Goal: Task Accomplishment & Management: Use online tool/utility

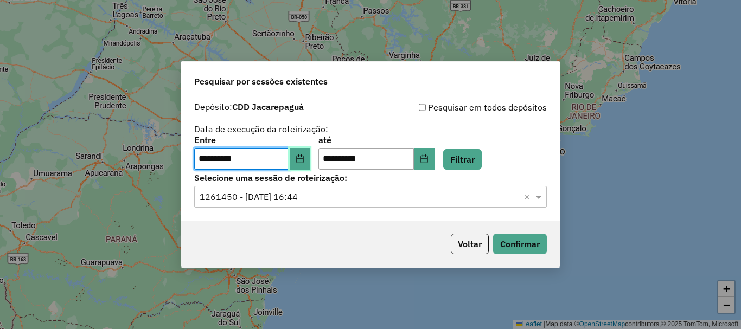
click at [304, 162] on icon "Choose Date" at bounding box center [300, 159] width 9 height 9
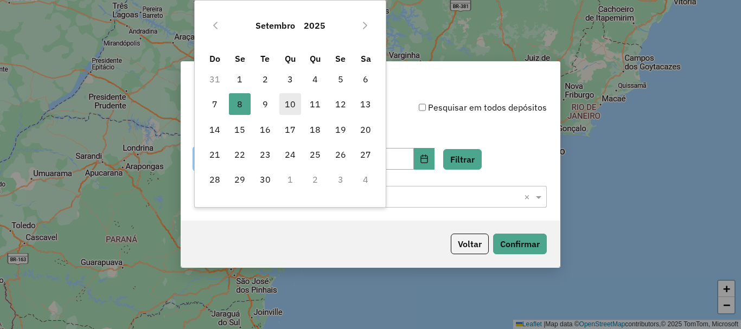
click at [291, 109] on span "10" at bounding box center [290, 104] width 22 height 22
type input "**********"
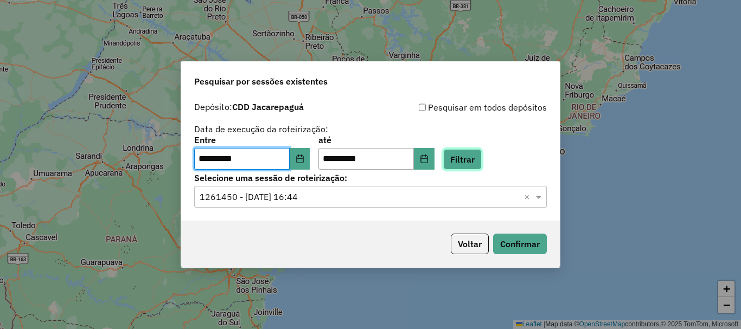
click at [475, 159] on button "Filtrar" at bounding box center [462, 159] width 39 height 21
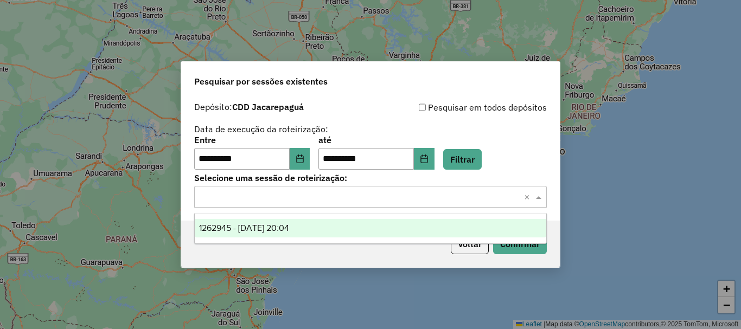
click at [309, 202] on input "text" at bounding box center [360, 197] width 320 height 13
click at [251, 230] on span "1262945 - [DATE] 20:04" at bounding box center [244, 228] width 90 height 9
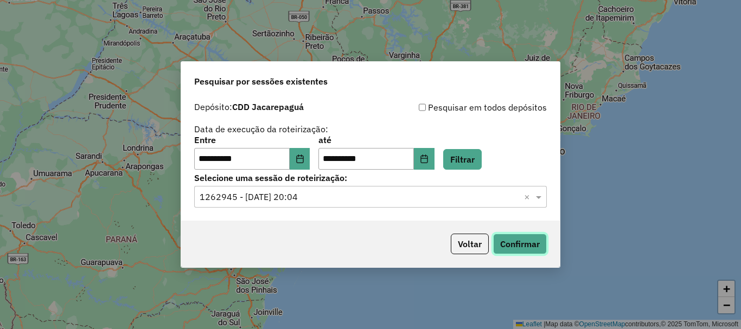
click at [509, 244] on button "Confirmar" at bounding box center [520, 244] width 54 height 21
click at [528, 243] on button "Confirmar" at bounding box center [520, 244] width 54 height 21
click at [307, 151] on button "Choose Date" at bounding box center [300, 159] width 21 height 22
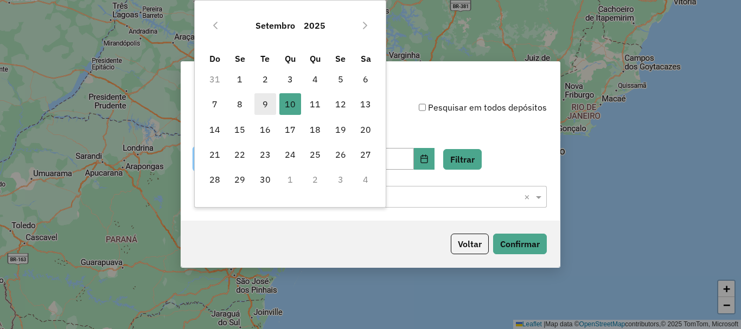
click at [260, 103] on span "9" at bounding box center [265, 104] width 22 height 22
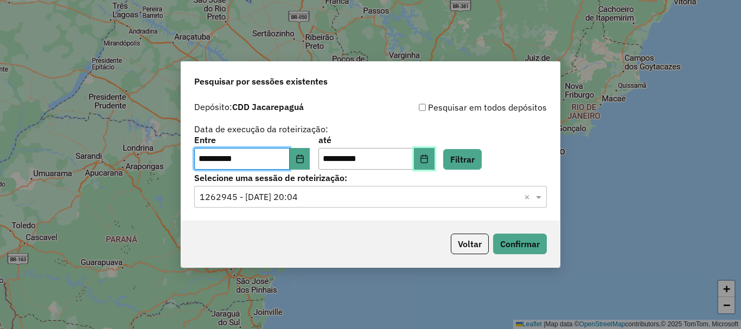
click at [429, 157] on icon "Choose Date" at bounding box center [424, 159] width 9 height 9
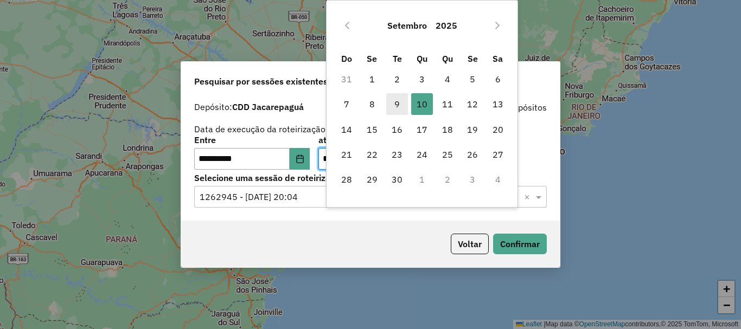
click at [397, 107] on span "9" at bounding box center [397, 104] width 22 height 22
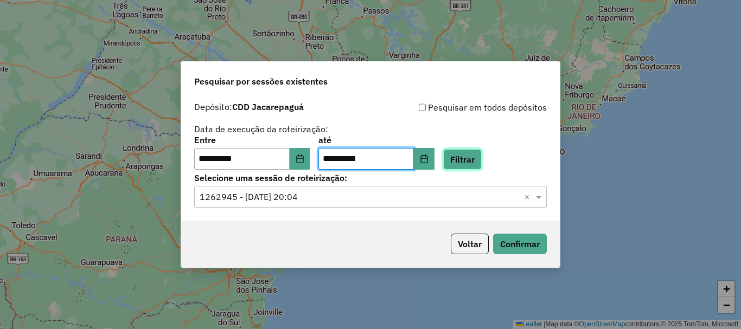
click at [480, 161] on button "Filtrar" at bounding box center [462, 159] width 39 height 21
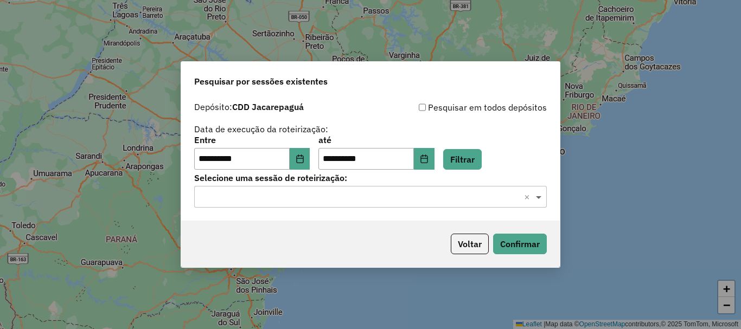
click at [538, 197] on span at bounding box center [540, 196] width 14 height 13
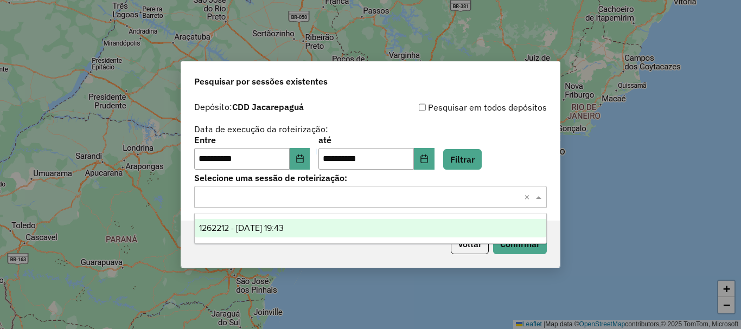
click at [429, 231] on div "1262212 - [DATE] 19:43" at bounding box center [371, 228] width 352 height 18
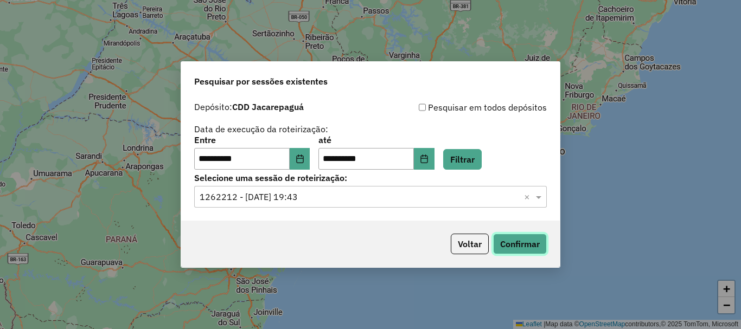
click at [530, 239] on button "Confirmar" at bounding box center [520, 244] width 54 height 21
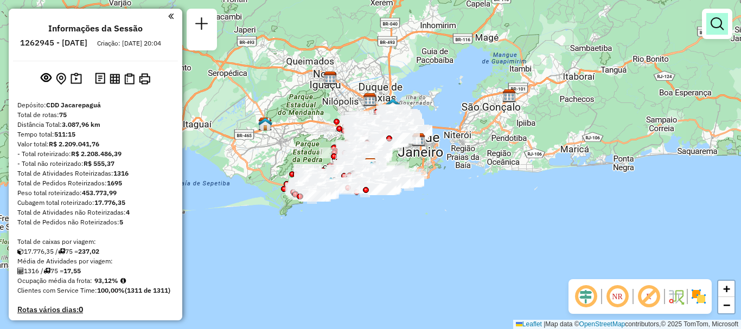
click at [717, 17] on em at bounding box center [717, 23] width 13 height 13
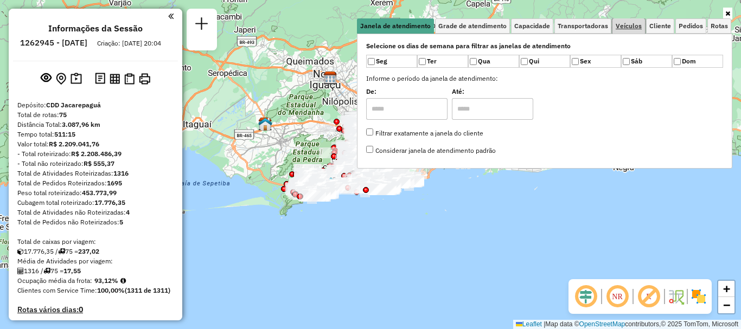
click at [630, 26] on span "Veículos" at bounding box center [629, 26] width 26 height 7
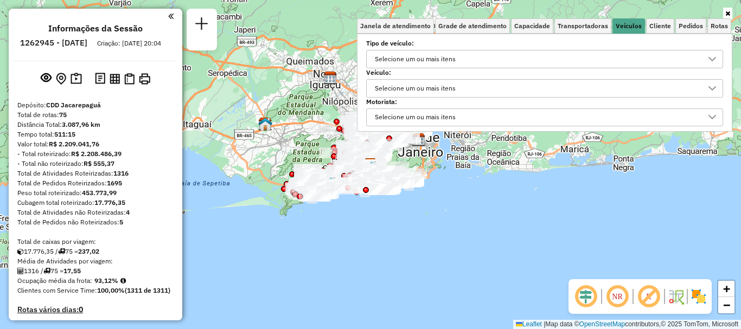
click at [457, 82] on div "Selecione um ou mais itens" at bounding box center [415, 88] width 88 height 17
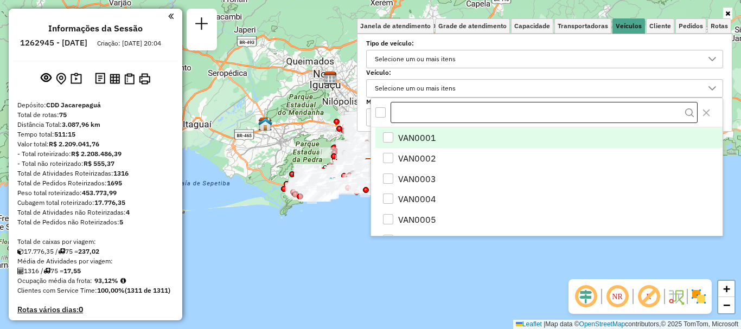
scroll to position [7, 37]
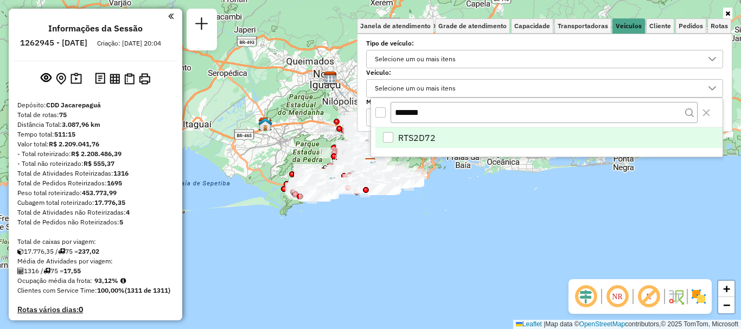
type input "*******"
click at [391, 139] on div "RTS2D72" at bounding box center [388, 137] width 10 height 10
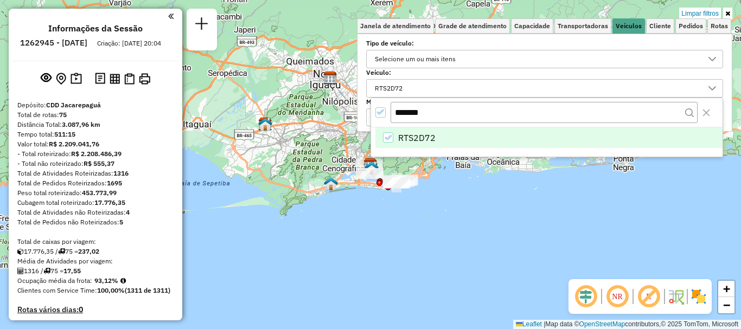
click at [728, 11] on icon at bounding box center [727, 13] width 5 height 7
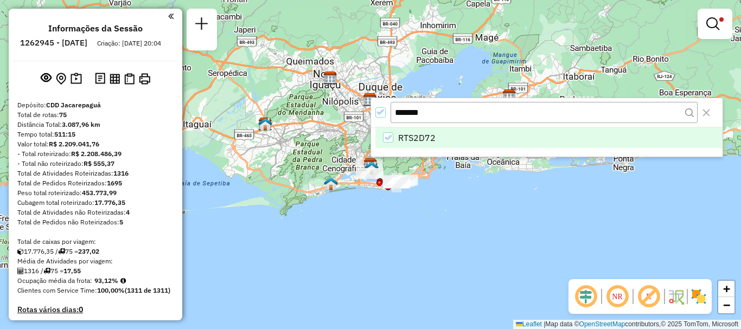
click at [382, 226] on div "Limpar filtros Janela de atendimento Grade de atendimento Capacidade Transporta…" at bounding box center [370, 164] width 741 height 329
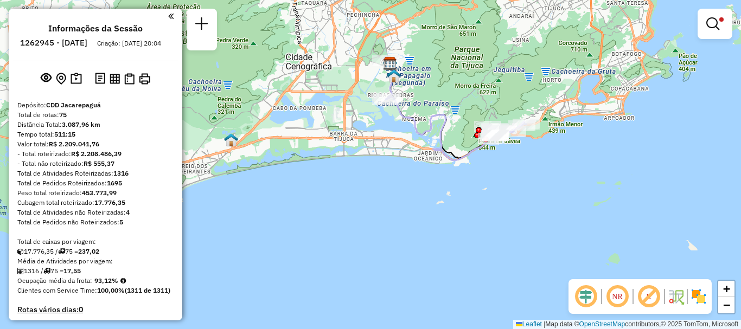
drag, startPoint x: 360, startPoint y: 143, endPoint x: 391, endPoint y: 194, distance: 58.9
click at [391, 194] on div "Limpar filtros Janela de atendimento Grade de atendimento Capacidade Transporta…" at bounding box center [370, 164] width 741 height 329
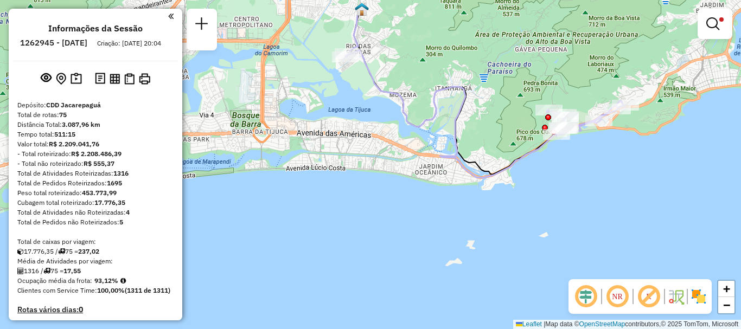
drag, startPoint x: 411, startPoint y: 156, endPoint x: 375, endPoint y: 202, distance: 58.8
click at [375, 202] on div "Limpar filtros Janela de atendimento Grade de atendimento Capacidade Transporta…" at bounding box center [370, 164] width 741 height 329
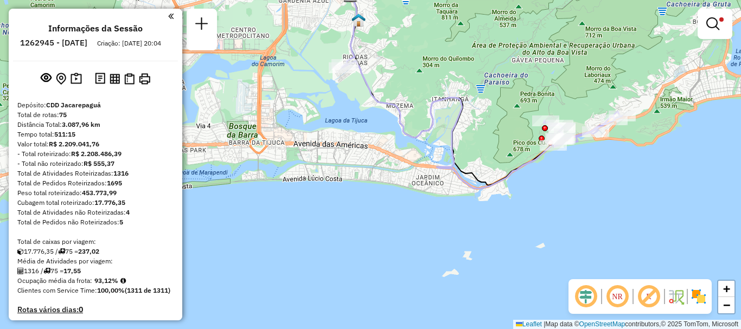
click at [701, 298] on img at bounding box center [698, 296] width 17 height 17
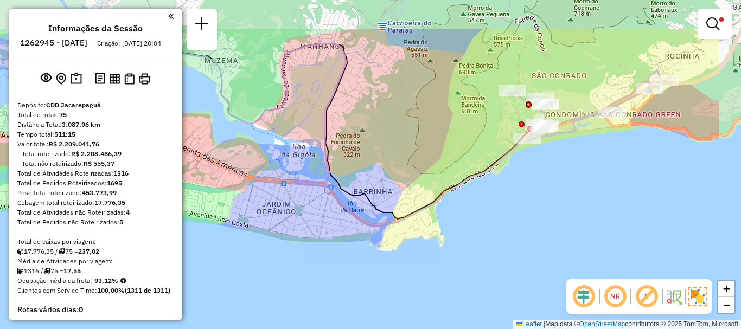
drag, startPoint x: 474, startPoint y: 189, endPoint x: 378, endPoint y: 252, distance: 114.5
click at [378, 252] on div "Limpar filtros Janela de atendimento Grade de atendimento Capacidade Transporta…" at bounding box center [370, 164] width 741 height 329
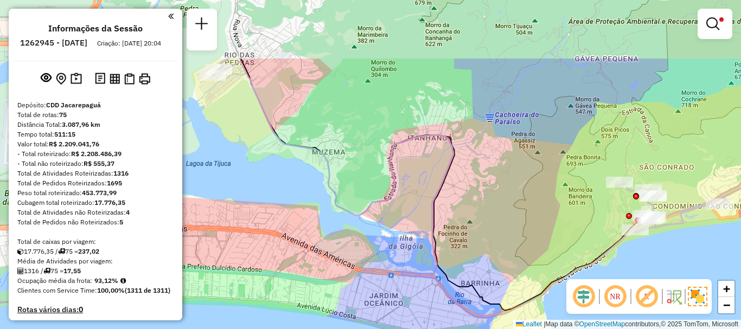
drag, startPoint x: 457, startPoint y: 195, endPoint x: 570, endPoint y: 280, distance: 141.1
click at [570, 280] on hb-router-mapa "Informações da Sessão 1262945 - 10/09/2025 Criação: 09/09/2025 20:04 Depósito: …" at bounding box center [370, 164] width 741 height 329
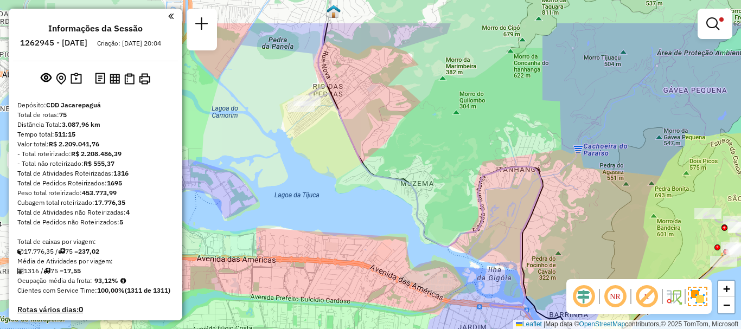
drag, startPoint x: 498, startPoint y: 223, endPoint x: 644, endPoint y: 279, distance: 156.0
click at [644, 279] on hb-router-mapa "Informações da Sessão 1262945 - 10/09/2025 Criação: 09/09/2025 20:04 Depósito: …" at bounding box center [370, 164] width 741 height 329
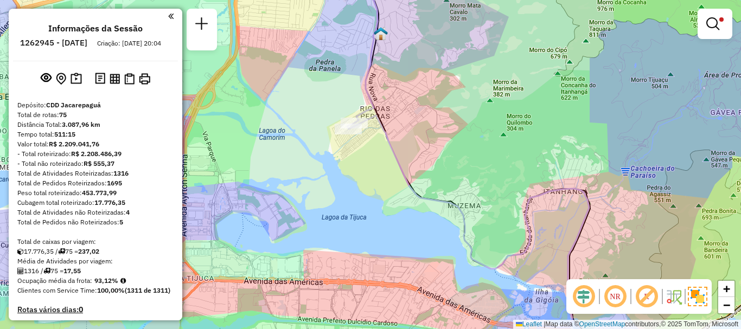
drag, startPoint x: 388, startPoint y: 128, endPoint x: 436, endPoint y: 150, distance: 52.9
click at [436, 150] on div "Limpar filtros Janela de atendimento Grade de atendimento Capacidade Transporta…" at bounding box center [370, 164] width 741 height 329
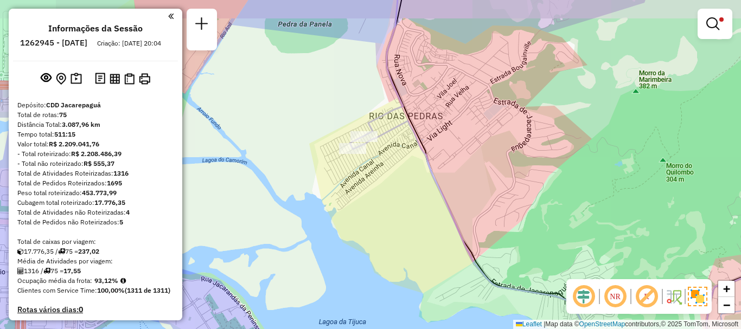
drag, startPoint x: 347, startPoint y: 148, endPoint x: 367, endPoint y: 170, distance: 29.6
click at [367, 170] on div "Limpar filtros Janela de atendimento Grade de atendimento Capacidade Transporta…" at bounding box center [370, 164] width 741 height 329
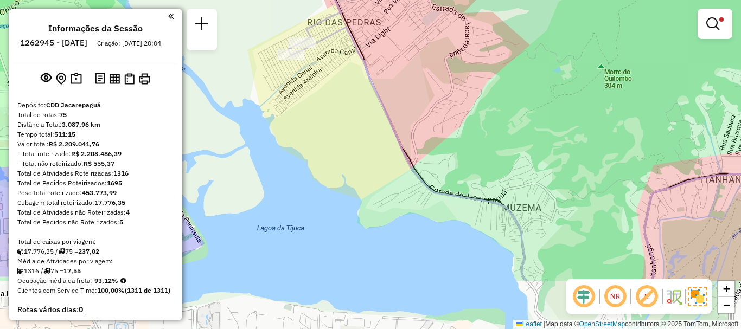
drag, startPoint x: 444, startPoint y: 227, endPoint x: 387, endPoint y: 133, distance: 110.3
click at [387, 133] on div "Limpar filtros Janela de atendimento Grade de atendimento Capacidade Transporta…" at bounding box center [370, 164] width 741 height 329
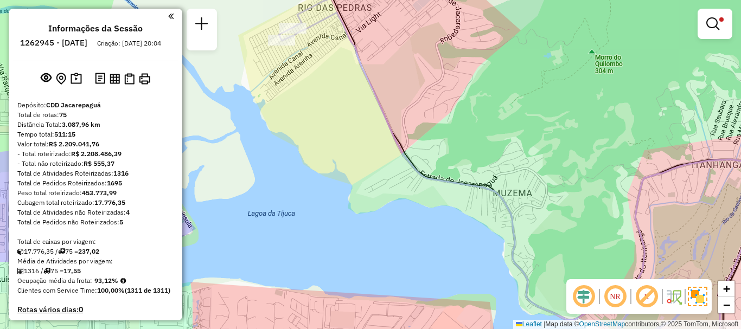
drag, startPoint x: 533, startPoint y: 207, endPoint x: 505, endPoint y: 190, distance: 33.6
click at [505, 190] on div "Limpar filtros Janela de atendimento Grade de atendimento Capacidade Transporta…" at bounding box center [370, 164] width 741 height 329
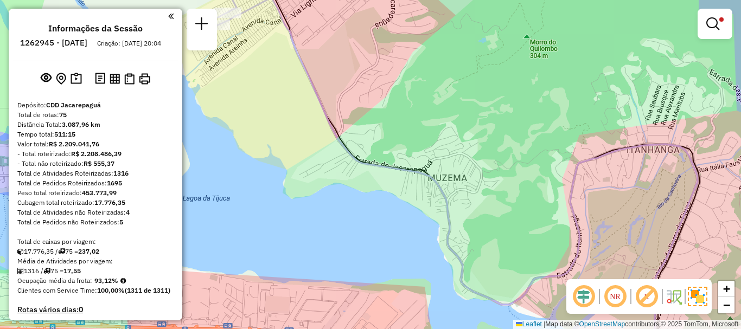
drag, startPoint x: 492, startPoint y: 198, endPoint x: 456, endPoint y: 200, distance: 36.4
click at [456, 200] on div "Limpar filtros Janela de atendimento Grade de atendimento Capacidade Transporta…" at bounding box center [370, 164] width 741 height 329
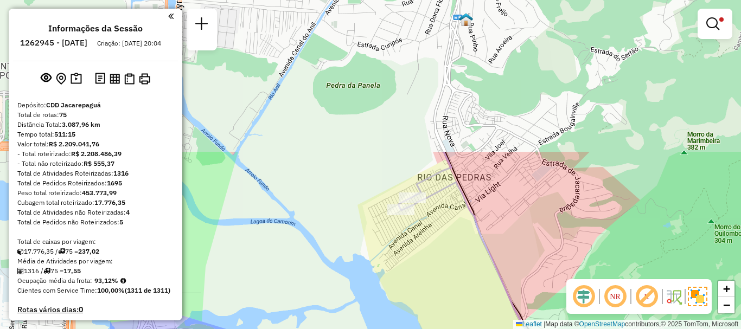
drag, startPoint x: 317, startPoint y: 146, endPoint x: 501, endPoint y: 332, distance: 261.3
click at [501, 329] on html "Aplicando filtros Pop-up bloqueado! Seu navegador bloqueou automáticamente a ab…" at bounding box center [370, 164] width 741 height 329
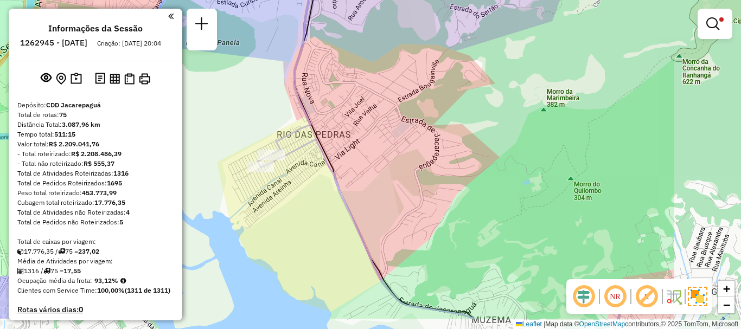
drag, startPoint x: 514, startPoint y: 221, endPoint x: 436, endPoint y: 206, distance: 80.2
click at [372, 176] on div "Limpar filtros Janela de atendimento Grade de atendimento Capacidade Transporta…" at bounding box center [370, 164] width 741 height 329
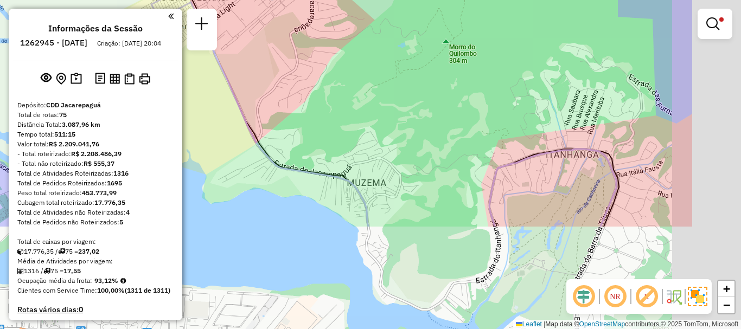
drag, startPoint x: 479, startPoint y: 242, endPoint x: 355, endPoint y: 106, distance: 184.0
click at [355, 106] on div "Limpar filtros Janela de atendimento Grade de atendimento Capacidade Transporta…" at bounding box center [370, 164] width 741 height 329
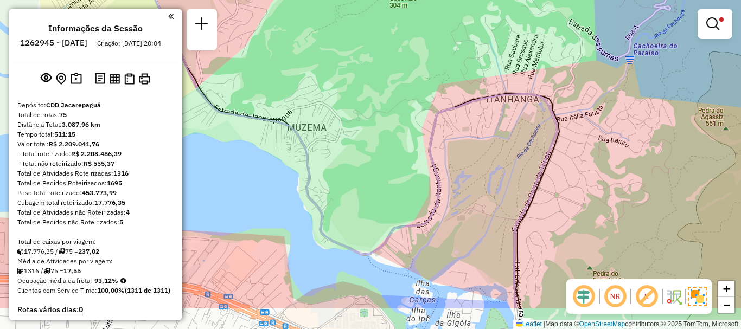
drag, startPoint x: 458, startPoint y: 207, endPoint x: 391, endPoint y: 136, distance: 97.5
click at [391, 136] on div "Limpar filtros Janela de atendimento Grade de atendimento Capacidade Transporta…" at bounding box center [370, 164] width 741 height 329
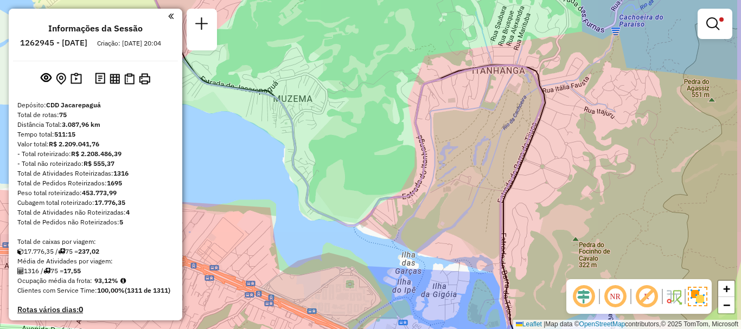
drag, startPoint x: 467, startPoint y: 199, endPoint x: 460, endPoint y: 187, distance: 13.1
click at [460, 187] on div "Limpar filtros Janela de atendimento Grade de atendimento Capacidade Transporta…" at bounding box center [370, 164] width 741 height 329
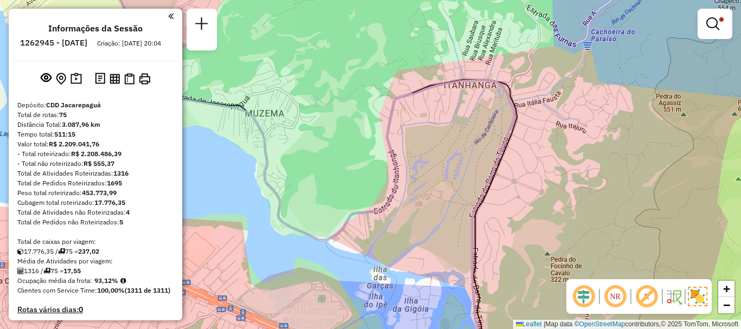
drag, startPoint x: 453, startPoint y: 140, endPoint x: 425, endPoint y: 155, distance: 31.8
click at [425, 155] on div "Limpar filtros Janela de atendimento Grade de atendimento Capacidade Transporta…" at bounding box center [370, 164] width 741 height 329
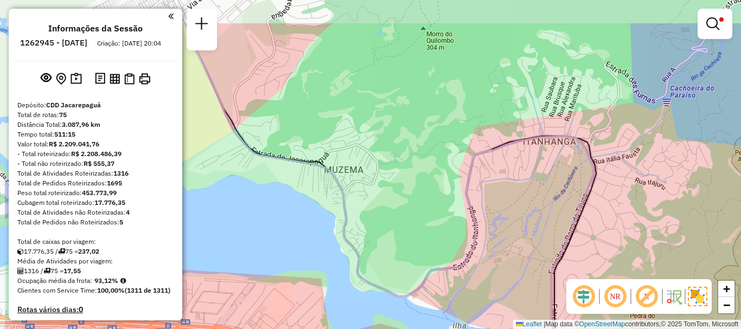
drag, startPoint x: 334, startPoint y: 125, endPoint x: 413, endPoint y: 182, distance: 97.6
click at [413, 182] on div "Limpar filtros Janela de atendimento Grade de atendimento Capacidade Transporta…" at bounding box center [370, 164] width 741 height 329
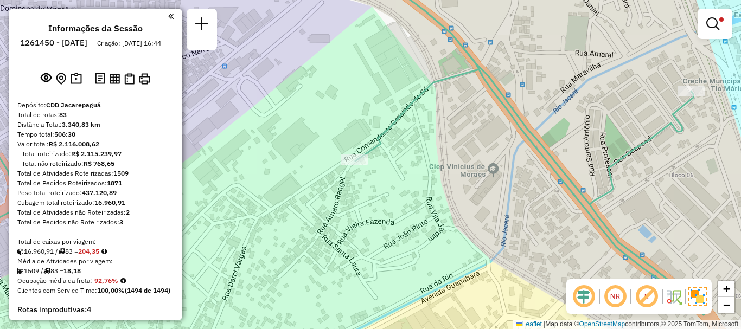
scroll to position [383, 0]
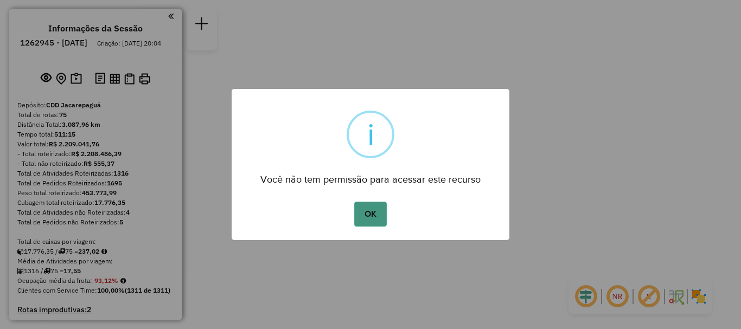
click at [373, 222] on button "OK" at bounding box center [370, 214] width 32 height 25
click at [373, 203] on button "OK" at bounding box center [370, 214] width 32 height 25
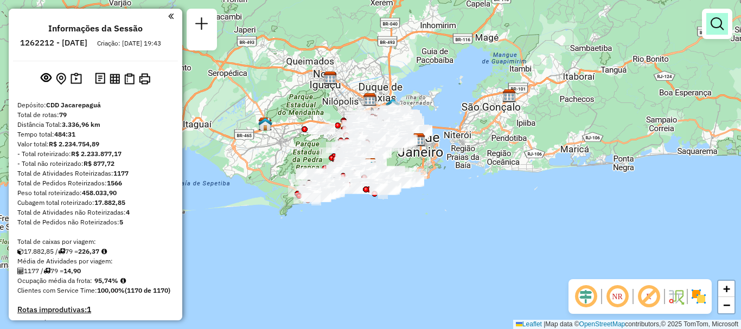
click at [716, 33] on link at bounding box center [717, 24] width 22 height 22
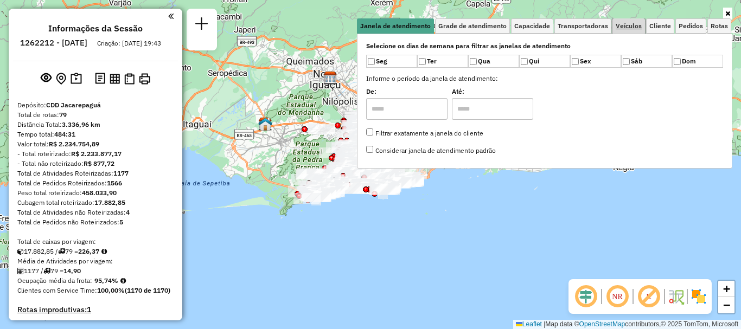
click at [629, 23] on span "Veículos" at bounding box center [629, 26] width 26 height 7
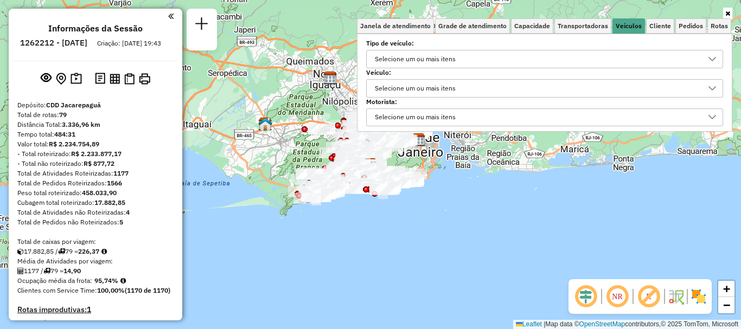
click at [432, 93] on div "Selecione um ou mais itens" at bounding box center [415, 88] width 88 height 17
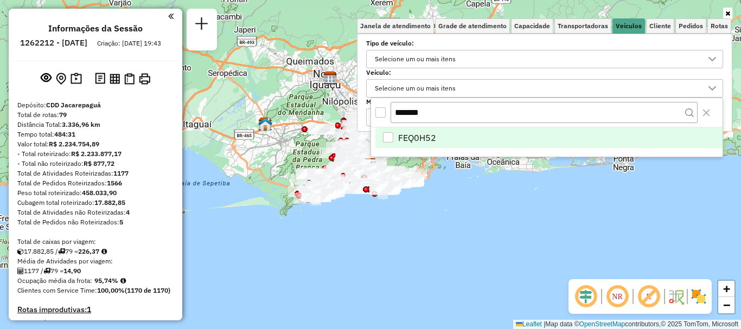
type input "*******"
click at [432, 134] on span "FEQ0H52" at bounding box center [417, 137] width 38 height 13
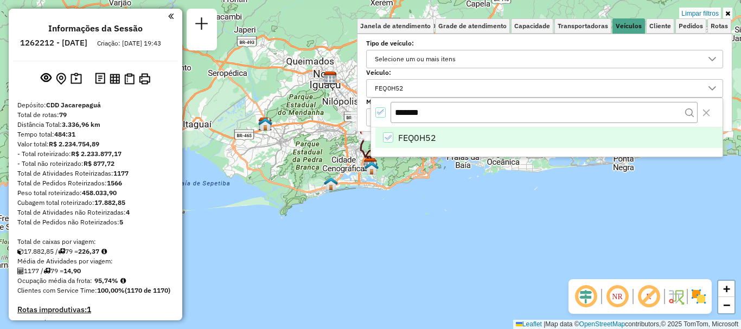
click at [702, 292] on img at bounding box center [698, 296] width 17 height 17
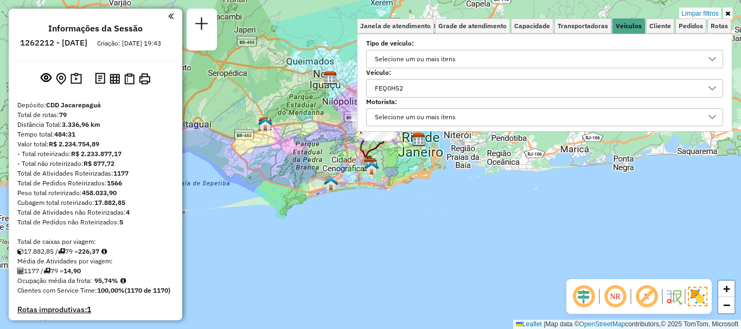
click at [367, 193] on div "Limpar filtros Janela de atendimento Grade de atendimento Capacidade Transporta…" at bounding box center [370, 164] width 741 height 329
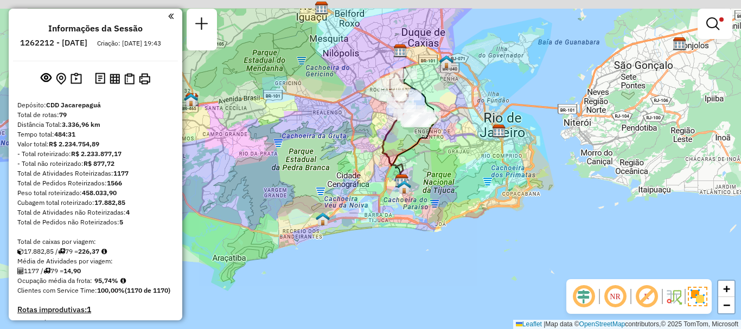
drag, startPoint x: 318, startPoint y: 117, endPoint x: 338, endPoint y: 171, distance: 58.2
click at [338, 171] on div "Limpar filtros Janela de atendimento Grade de atendimento Capacidade Transporta…" at bounding box center [370, 164] width 741 height 329
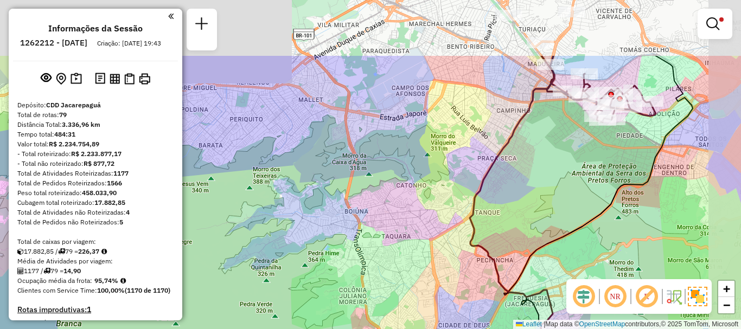
drag, startPoint x: 533, startPoint y: 114, endPoint x: 455, endPoint y: 234, distance: 143.6
click at [470, 234] on icon at bounding box center [512, 210] width 85 height 308
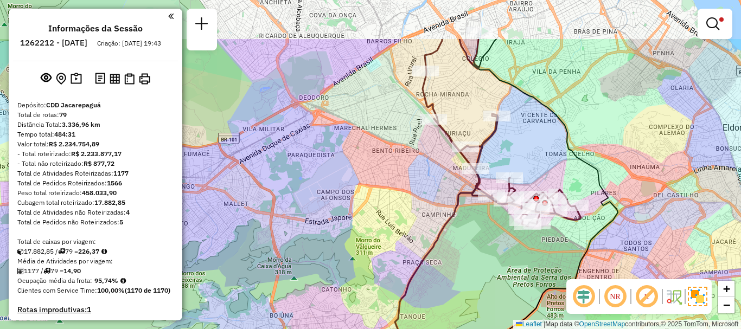
drag, startPoint x: 483, startPoint y: 201, endPoint x: 422, endPoint y: 276, distance: 96.9
click at [422, 276] on div "Limpar filtros Janela de atendimento Grade de atendimento Capacidade Transporta…" at bounding box center [370, 164] width 741 height 329
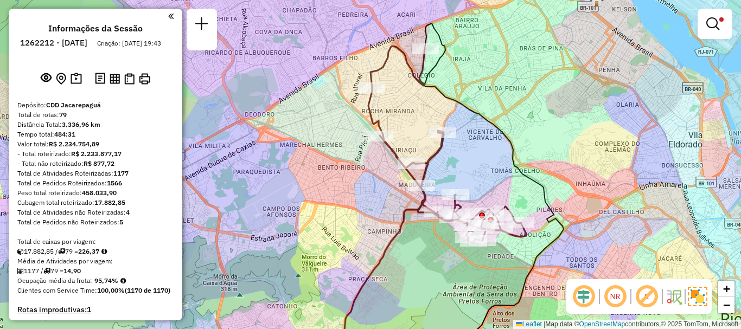
drag, startPoint x: 443, startPoint y: 246, endPoint x: 399, endPoint y: 259, distance: 46.2
click at [399, 259] on div "Limpar filtros Janela de atendimento Grade de atendimento Capacidade Transporta…" at bounding box center [370, 164] width 741 height 329
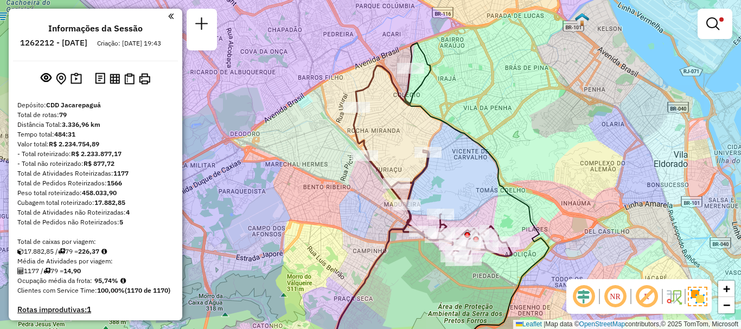
drag, startPoint x: 373, startPoint y: 223, endPoint x: 358, endPoint y: 243, distance: 24.7
click at [358, 243] on div "Limpar filtros Janela de atendimento Grade de atendimento Capacidade Transporta…" at bounding box center [370, 164] width 741 height 329
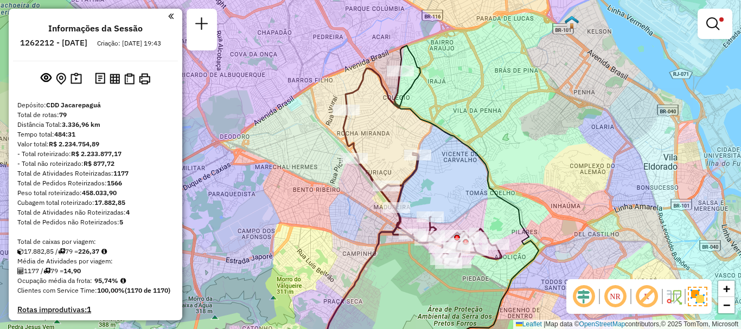
drag, startPoint x: 380, startPoint y: 253, endPoint x: 370, endPoint y: 256, distance: 10.1
click at [370, 256] on icon at bounding box center [359, 261] width 87 height 207
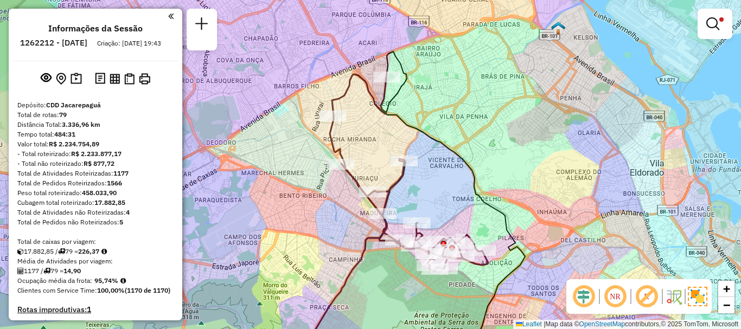
drag, startPoint x: 322, startPoint y: 259, endPoint x: 304, endPoint y: 267, distance: 19.9
click at [304, 267] on div "Limpar filtros Janela de atendimento Grade de atendimento Capacidade Transporta…" at bounding box center [370, 164] width 741 height 329
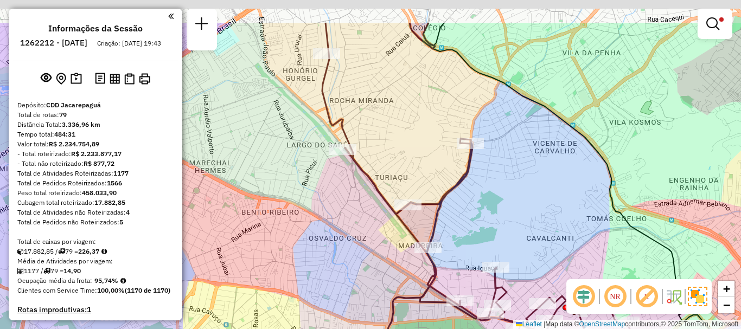
drag, startPoint x: 308, startPoint y: 209, endPoint x: 284, endPoint y: 305, distance: 99.1
click at [284, 305] on div "Limpar filtros Janela de atendimento Grade de atendimento Capacidade Transporta…" at bounding box center [370, 164] width 741 height 329
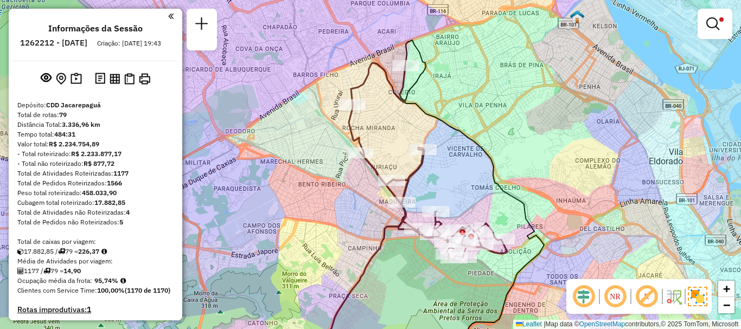
drag, startPoint x: 410, startPoint y: 156, endPoint x: 395, endPoint y: 145, distance: 18.2
click at [395, 145] on div "Limpar filtros Janela de atendimento Grade de atendimento Capacidade Transporta…" at bounding box center [370, 164] width 741 height 329
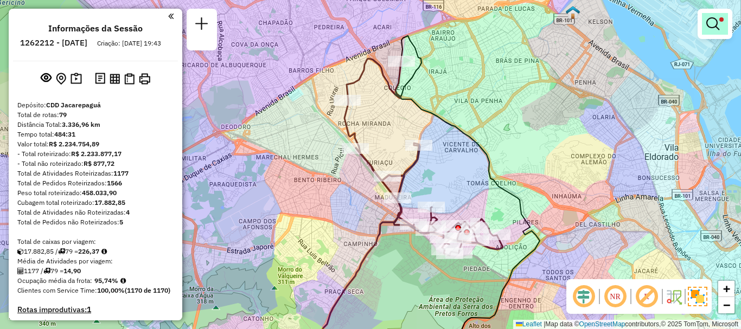
click at [711, 31] on link at bounding box center [715, 24] width 26 height 22
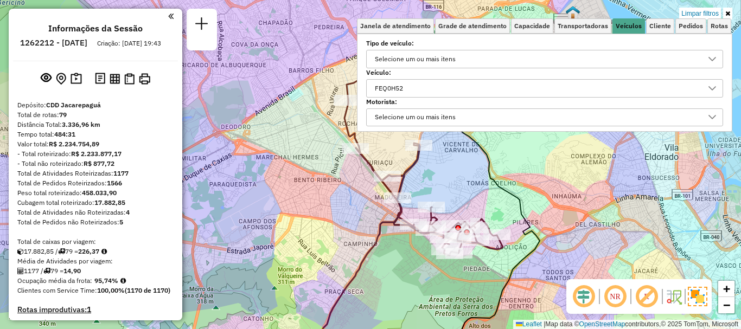
click at [558, 84] on div "FEQ0H52" at bounding box center [536, 88] width 331 height 17
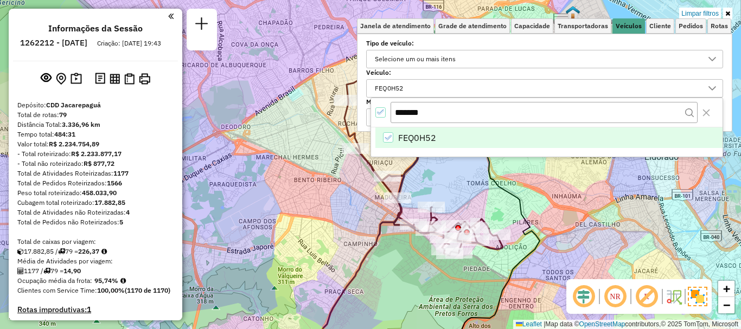
click at [386, 136] on icon "FEQ0H52" at bounding box center [388, 138] width 8 height 8
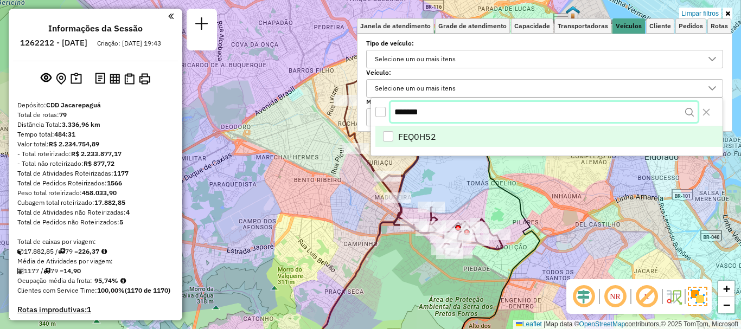
click at [460, 107] on input "*******" at bounding box center [544, 112] width 307 height 21
click at [397, 113] on input "*******" at bounding box center [544, 112] width 307 height 21
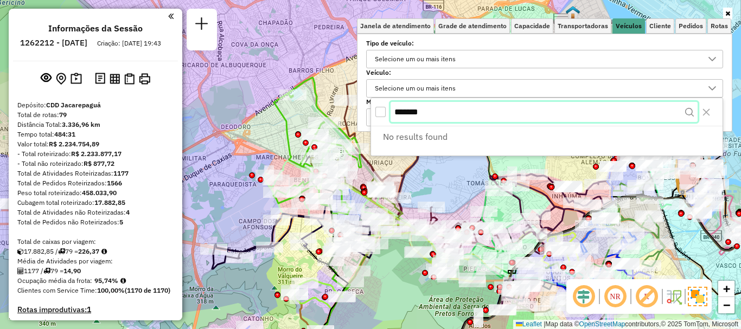
paste input "text"
drag, startPoint x: 443, startPoint y: 113, endPoint x: 392, endPoint y: 110, distance: 51.1
click at [392, 110] on input "*******" at bounding box center [544, 112] width 307 height 21
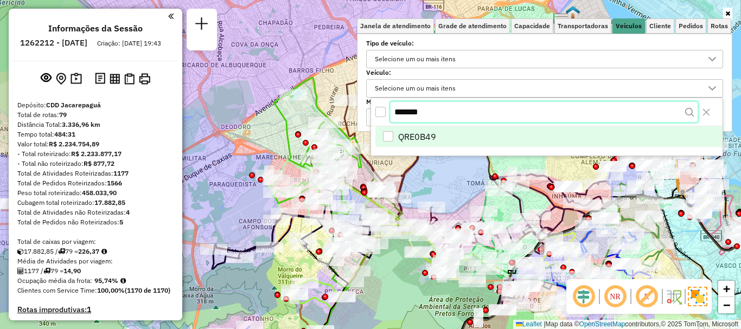
type input "*******"
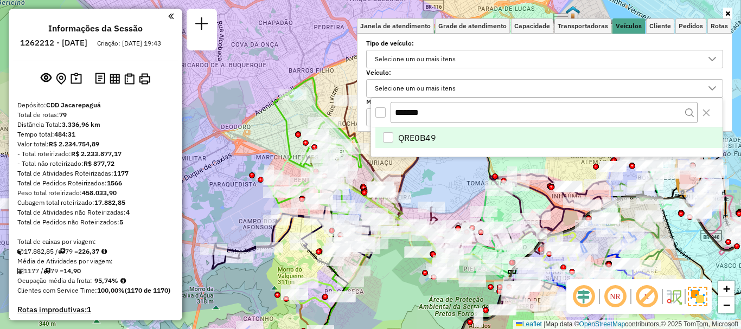
click at [402, 137] on span "QRE0B49" at bounding box center [417, 137] width 38 height 13
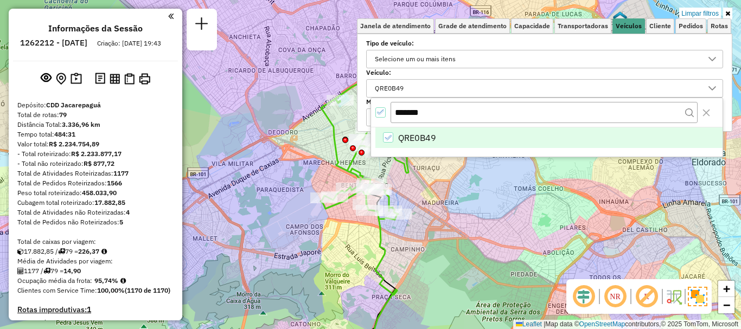
drag, startPoint x: 363, startPoint y: 254, endPoint x: 421, endPoint y: 260, distance: 57.8
click at [419, 260] on div "Limpar filtros Janela de atendimento Grade de atendimento Capacidade Transporta…" at bounding box center [370, 164] width 741 height 329
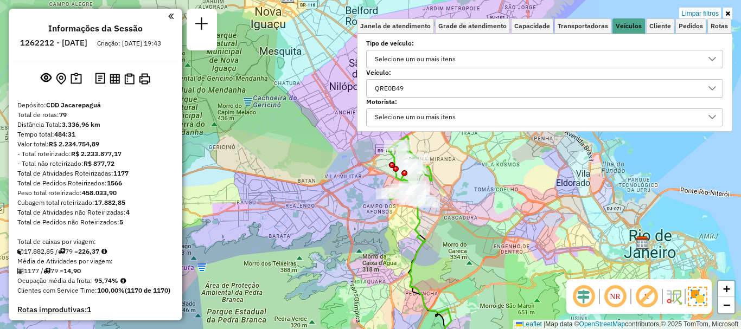
drag, startPoint x: 452, startPoint y: 254, endPoint x: 449, endPoint y: 222, distance: 32.2
click at [449, 222] on div "Limpar filtros Janela de atendimento Grade de atendimento Capacidade Transporta…" at bounding box center [370, 164] width 741 height 329
click at [727, 15] on icon at bounding box center [727, 13] width 5 height 7
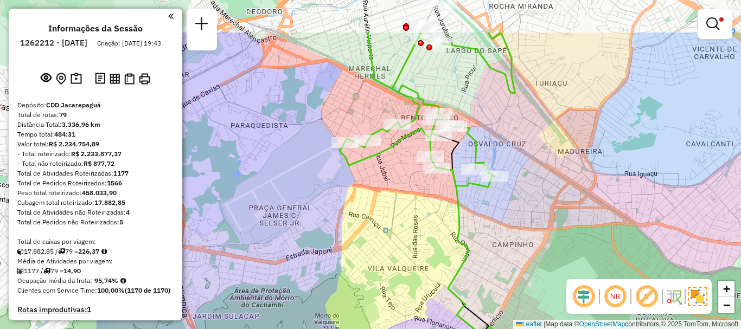
drag, startPoint x: 342, startPoint y: 144, endPoint x: 513, endPoint y: 210, distance: 183.1
click at [513, 210] on div "Limpar filtros Janela de atendimento Grade de atendimento Capacidade Transporta…" at bounding box center [370, 164] width 741 height 329
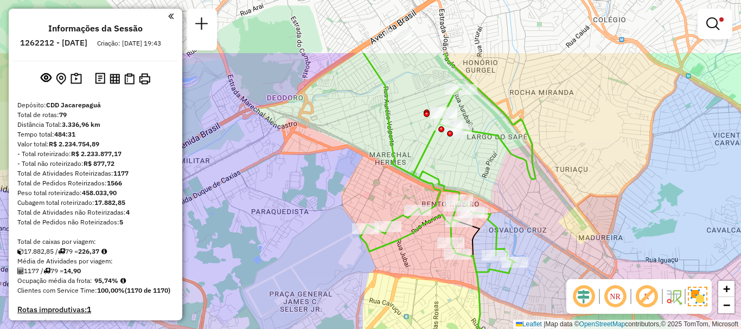
drag, startPoint x: 526, startPoint y: 169, endPoint x: 544, endPoint y: 248, distance: 81.1
click at [544, 248] on div "Limpar filtros Janela de atendimento Grade de atendimento Capacidade Transporta…" at bounding box center [370, 164] width 741 height 329
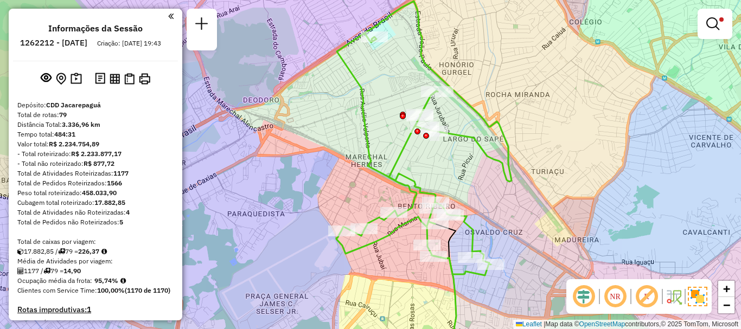
drag, startPoint x: 403, startPoint y: 110, endPoint x: 379, endPoint y: 112, distance: 24.0
click at [379, 112] on div "Limpar filtros Janela de atendimento Grade de atendimento Capacidade Transporta…" at bounding box center [370, 164] width 741 height 329
